Goal: Task Accomplishment & Management: Use online tool/utility

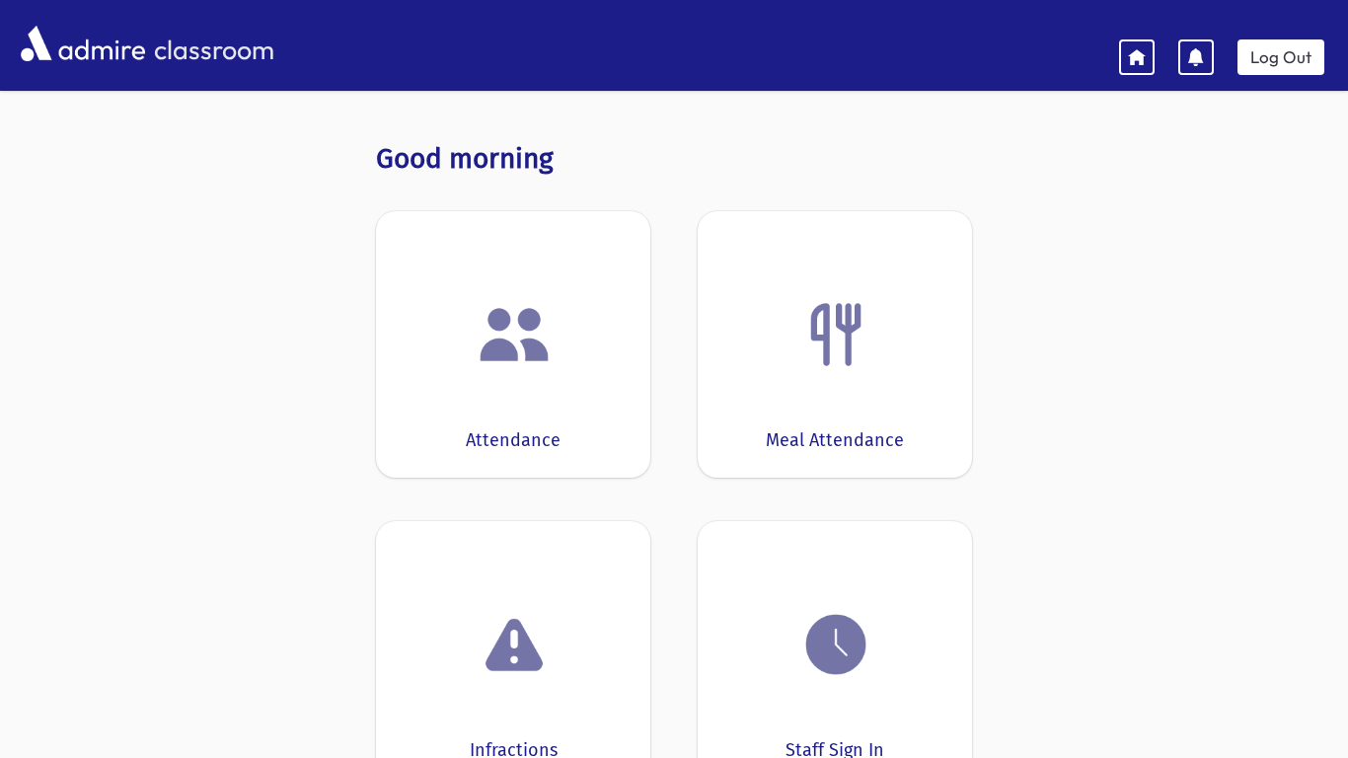
click at [566, 359] on div at bounding box center [512, 334] width 213 height 75
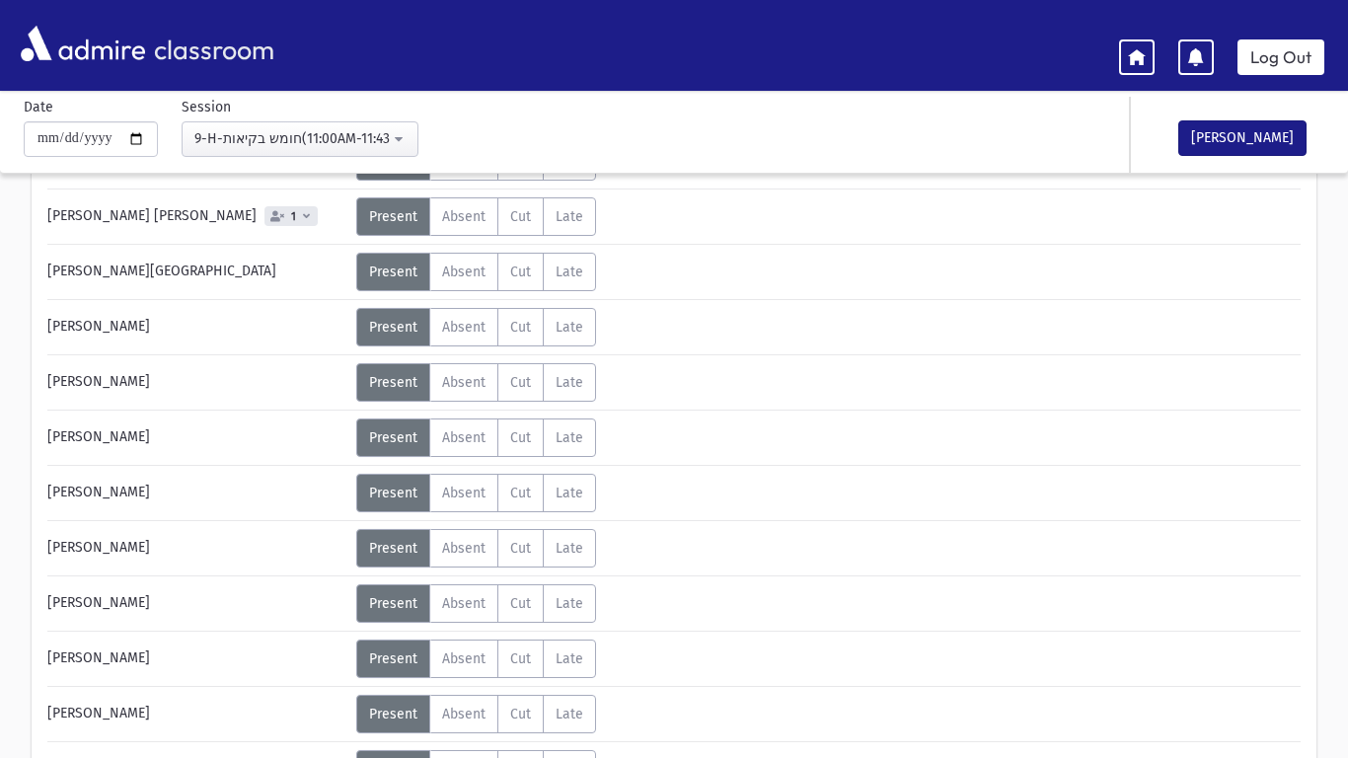
scroll to position [404, 0]
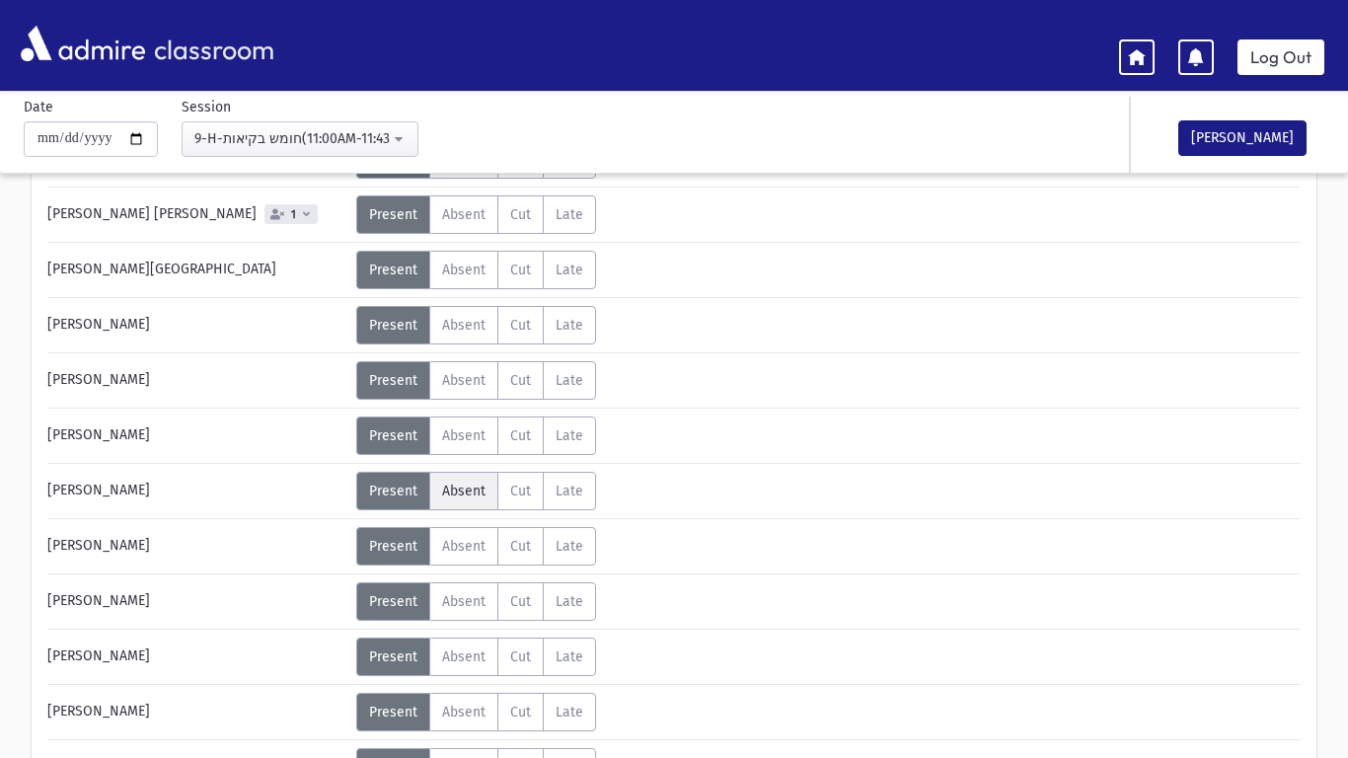
click at [474, 498] on span "Absent" at bounding box center [463, 490] width 43 height 17
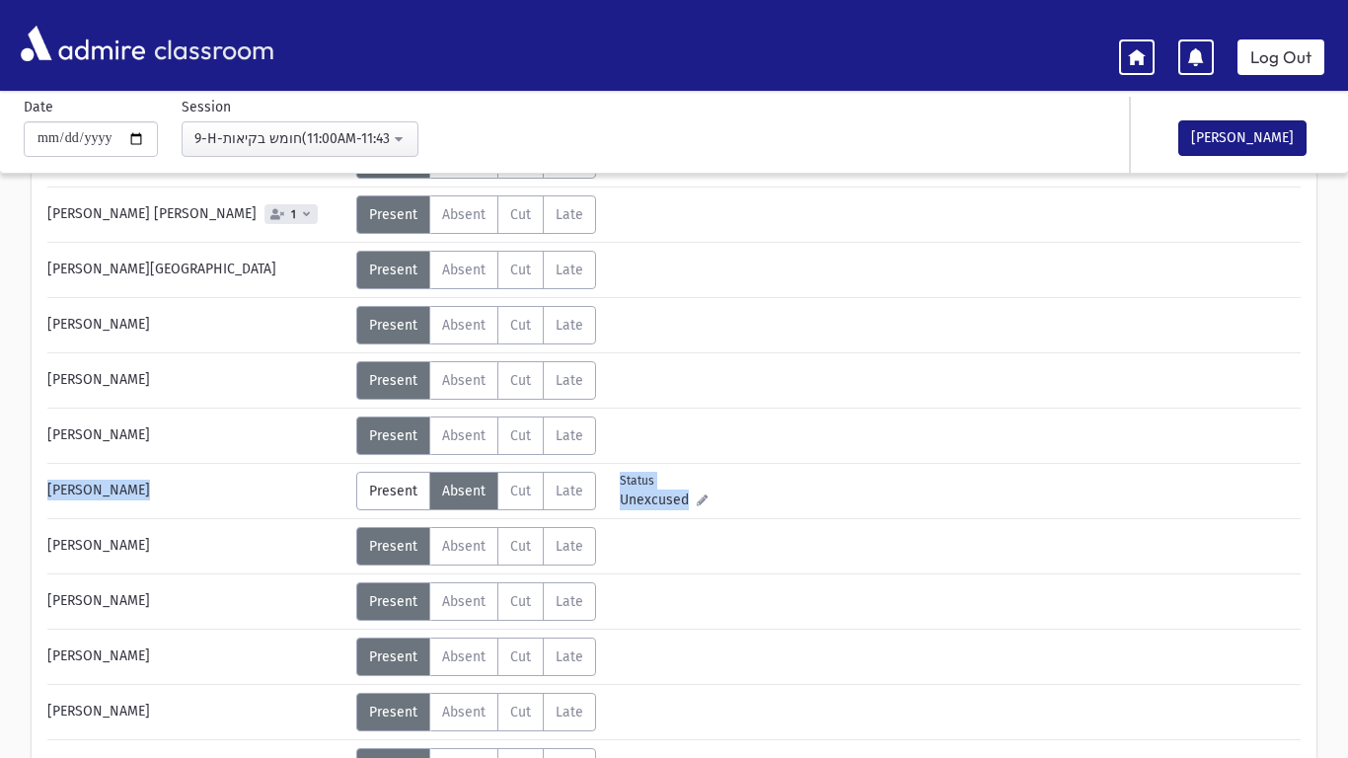
drag, startPoint x: 1347, startPoint y: 413, endPoint x: 1347, endPoint y: 517, distance: 103.6
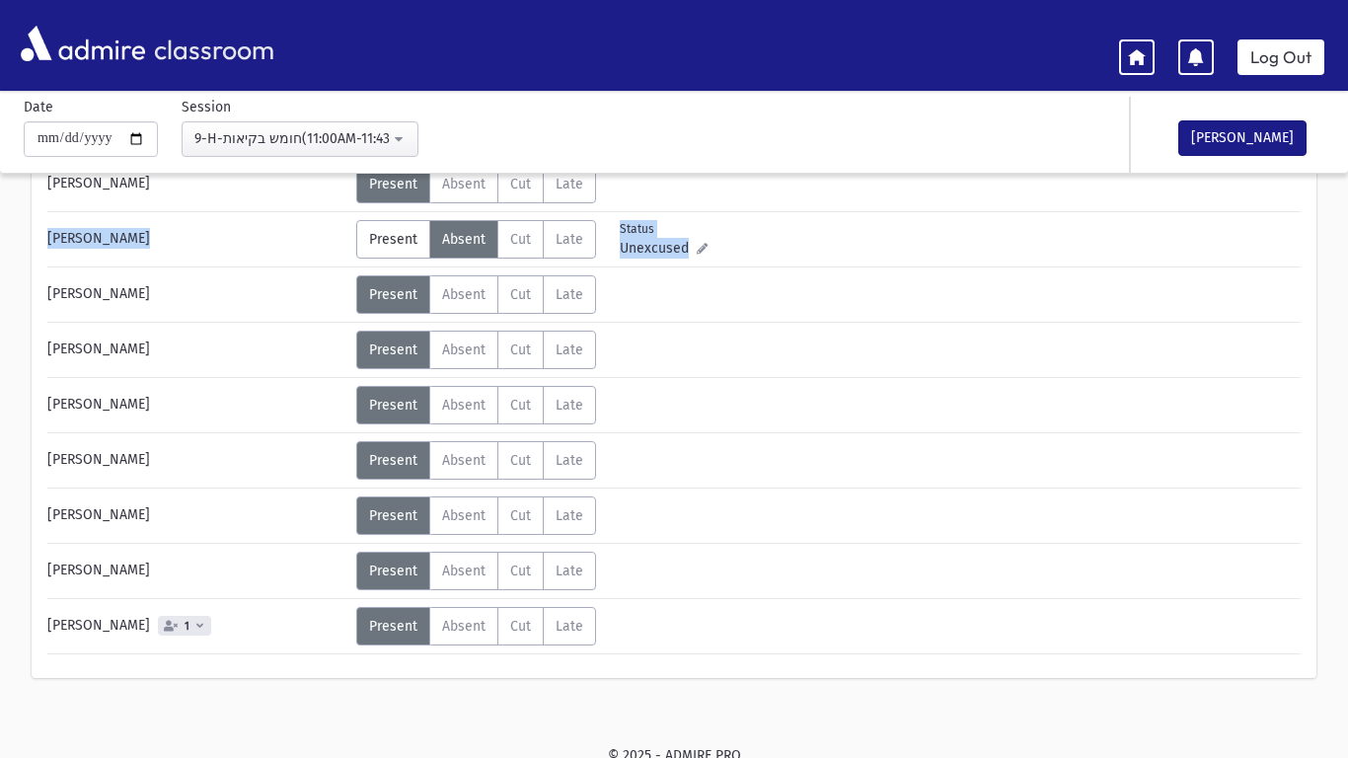
scroll to position [654, 0]
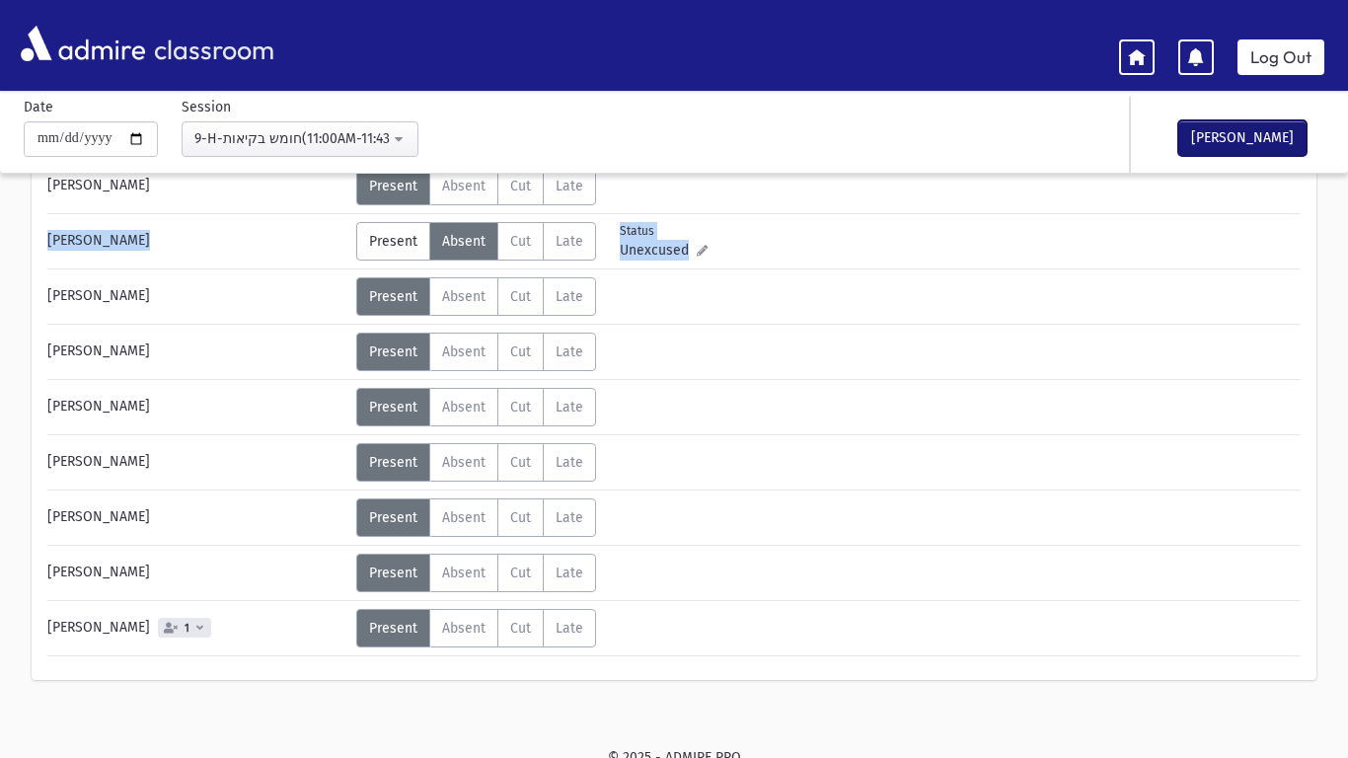
click at [1289, 144] on button "[PERSON_NAME]" at bounding box center [1242, 138] width 128 height 36
click at [1288, 63] on link "Log Out" at bounding box center [1280, 57] width 87 height 36
